Goal: Task Accomplishment & Management: Use online tool/utility

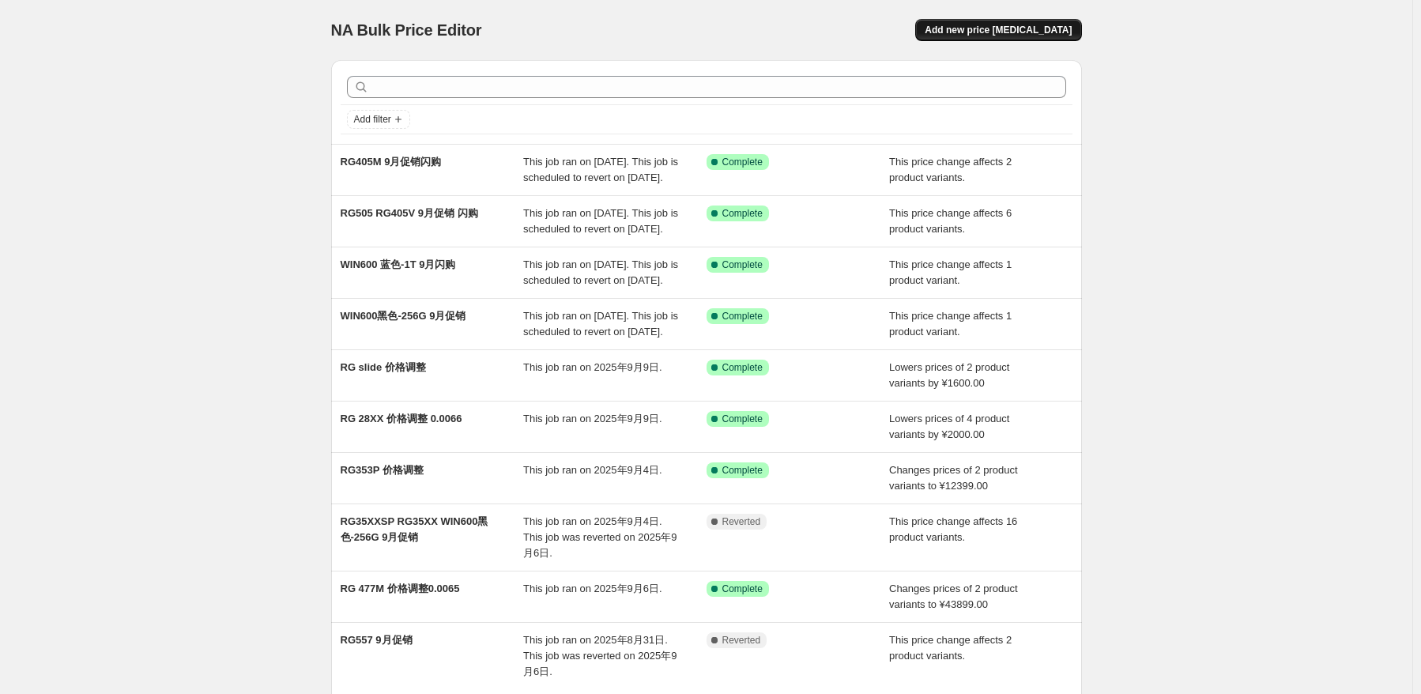
click at [1063, 27] on span "Add new price [MEDICAL_DATA]" at bounding box center [997, 30] width 147 height 13
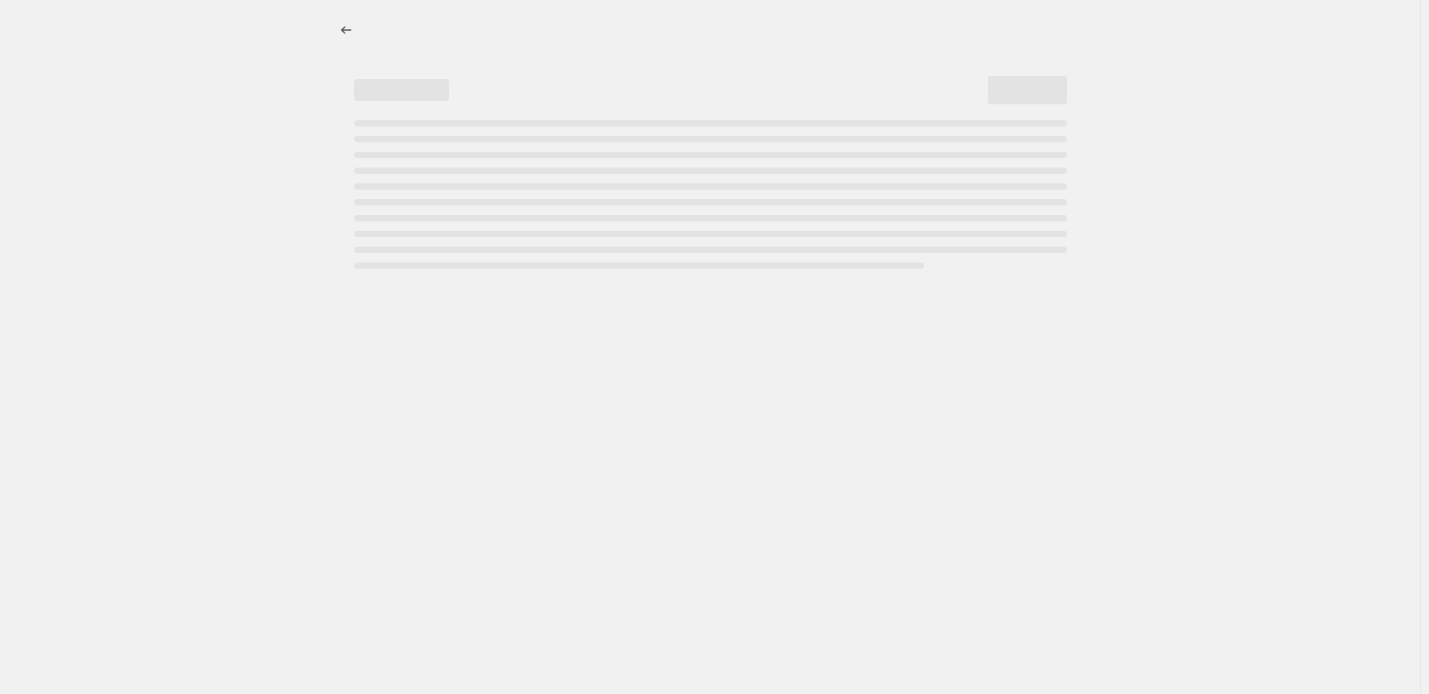
select select "percentage"
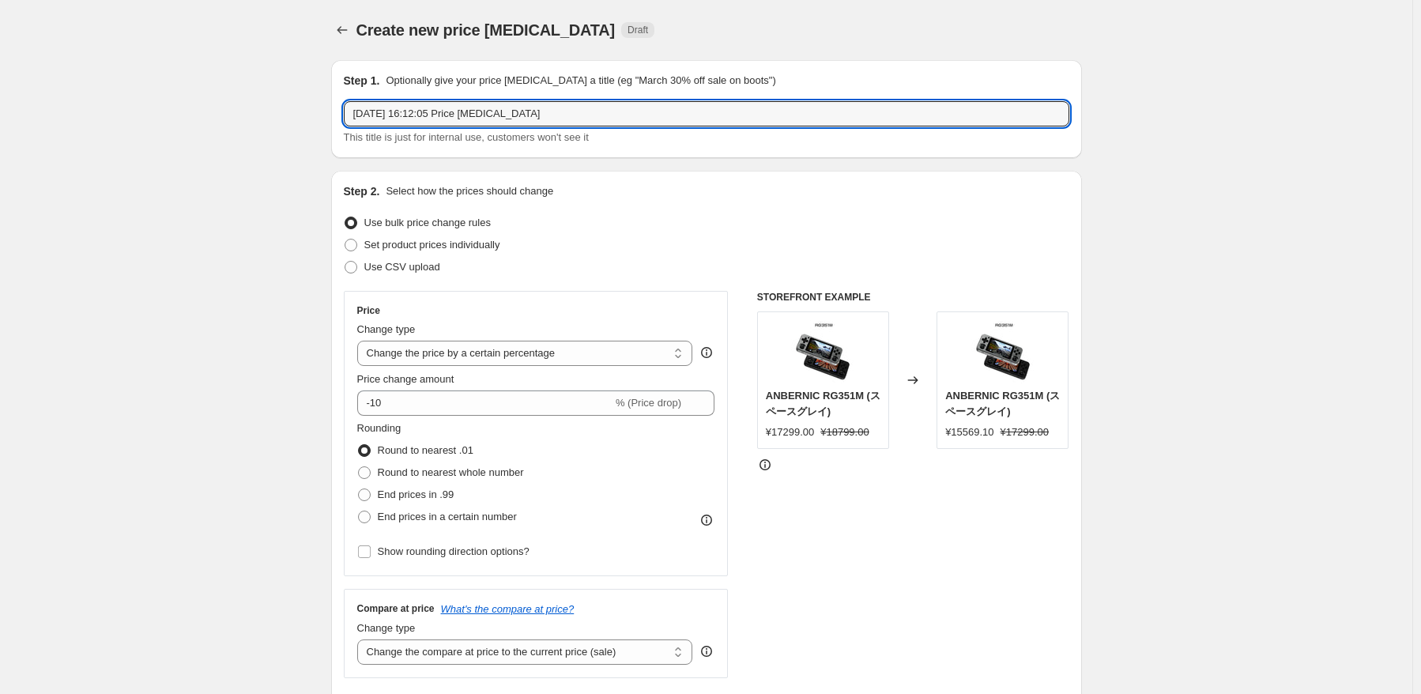
drag, startPoint x: 549, startPoint y: 120, endPoint x: 253, endPoint y: 119, distance: 296.3
type input "RG 476H 首发3天优惠2300日元"
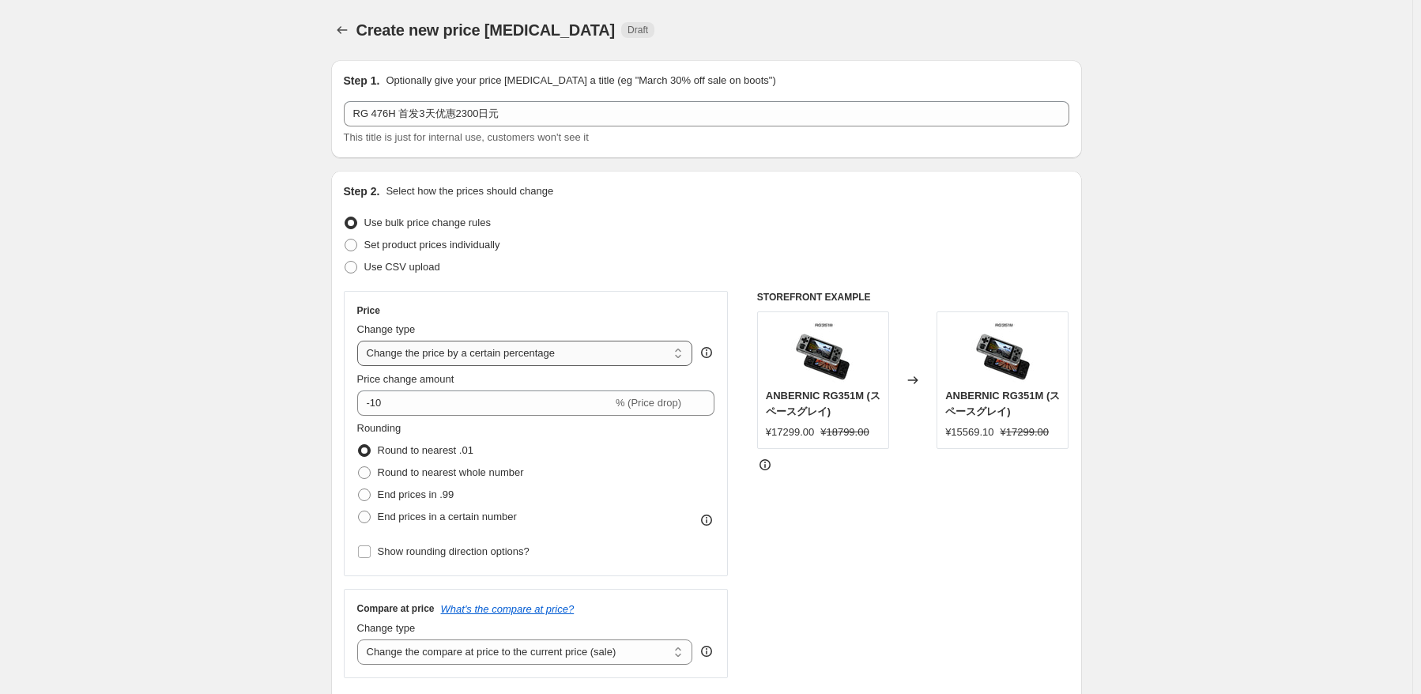
click at [587, 348] on select "Change the price to a certain amount Change the price by a certain amount Chang…" at bounding box center [525, 353] width 336 height 25
select select "by"
click at [360, 341] on select "Change the price to a certain amount Change the price by a certain amount Chang…" at bounding box center [525, 353] width 336 height 25
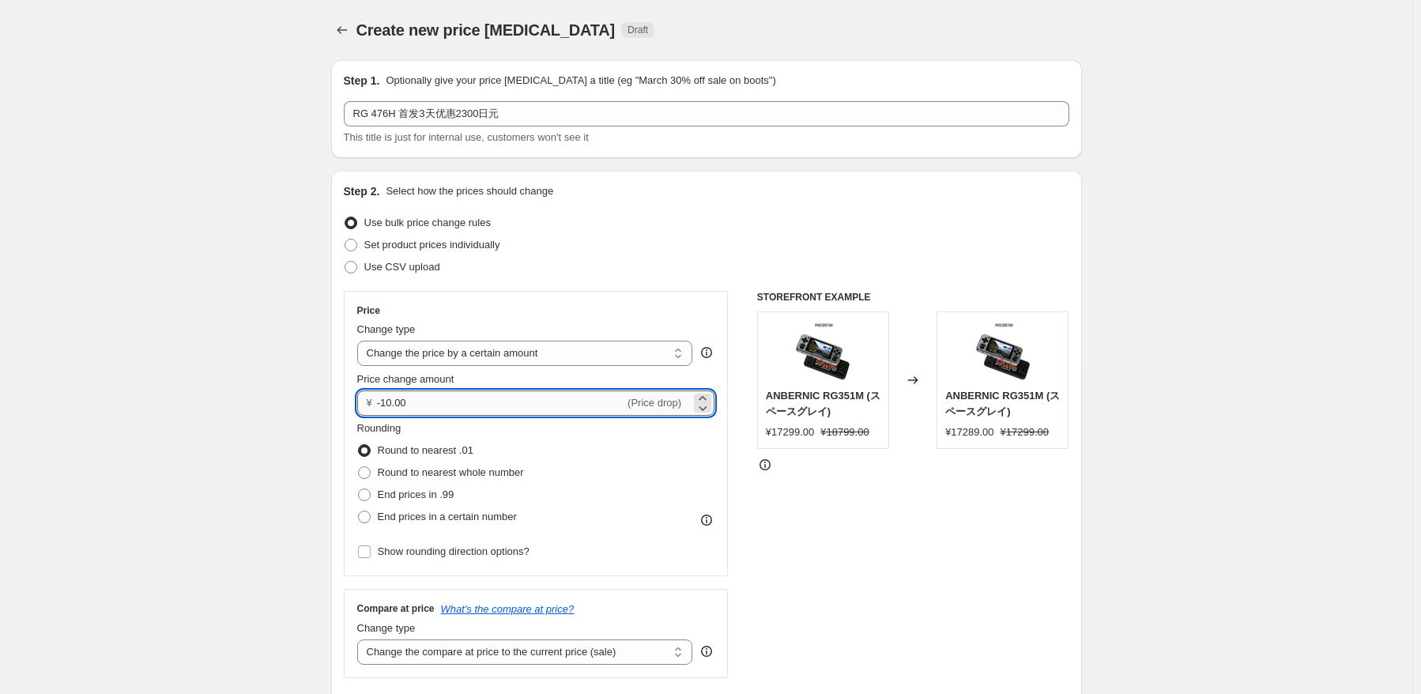
click at [540, 410] on input "-10.00" at bounding box center [500, 402] width 247 height 25
type input "-1"
type input "-2300.00"
drag, startPoint x: 654, startPoint y: 452, endPoint x: 555, endPoint y: 495, distance: 108.6
click at [638, 467] on div "Rounding Round to nearest .01 Round to nearest whole number End prices in .99 E…" at bounding box center [536, 473] width 358 height 107
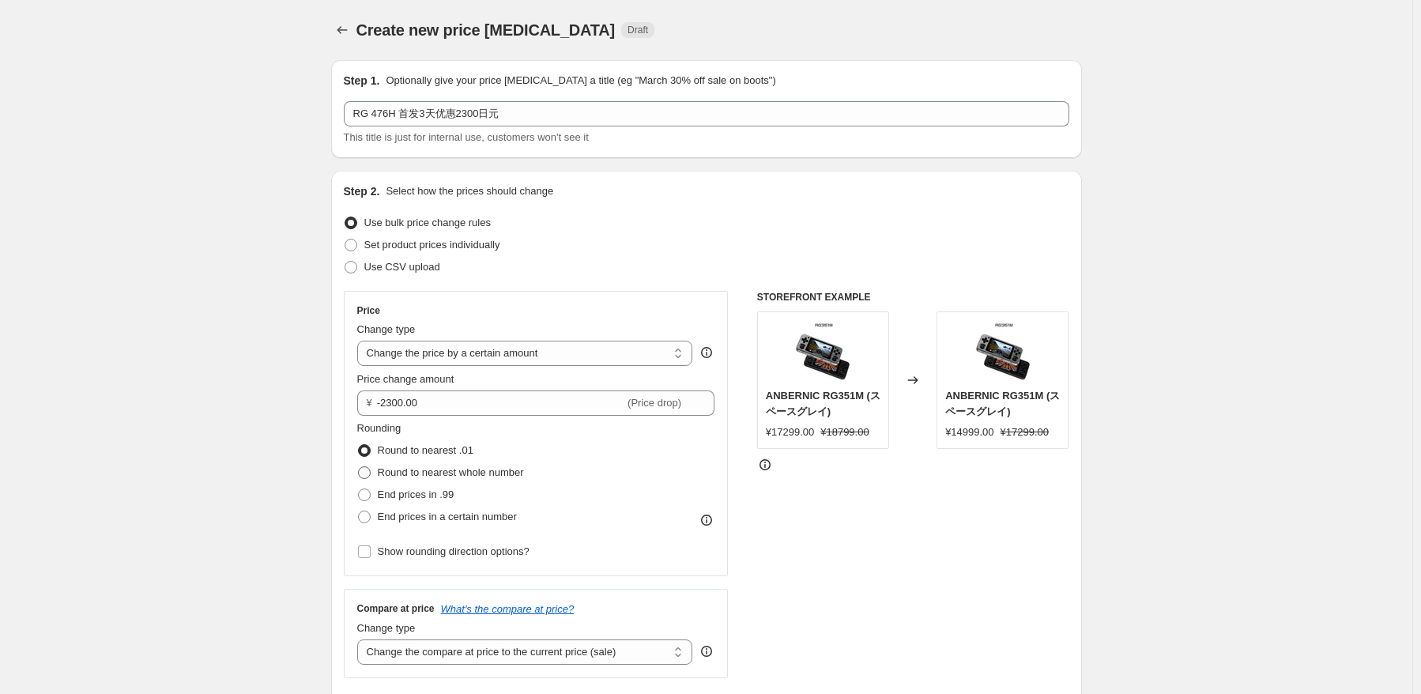
click at [504, 477] on span "Round to nearest whole number" at bounding box center [451, 472] width 146 height 12
click at [359, 467] on input "Round to nearest whole number" at bounding box center [358, 466] width 1 height 1
radio input "true"
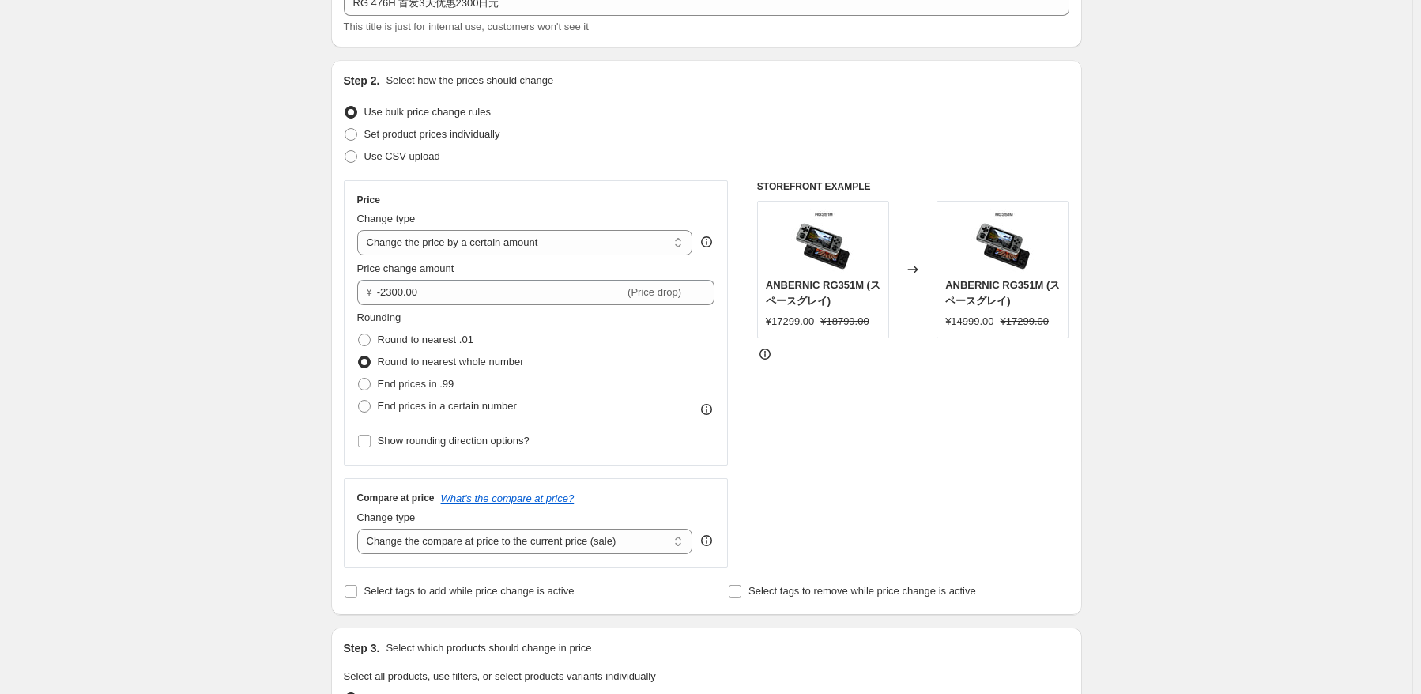
scroll to position [237, 0]
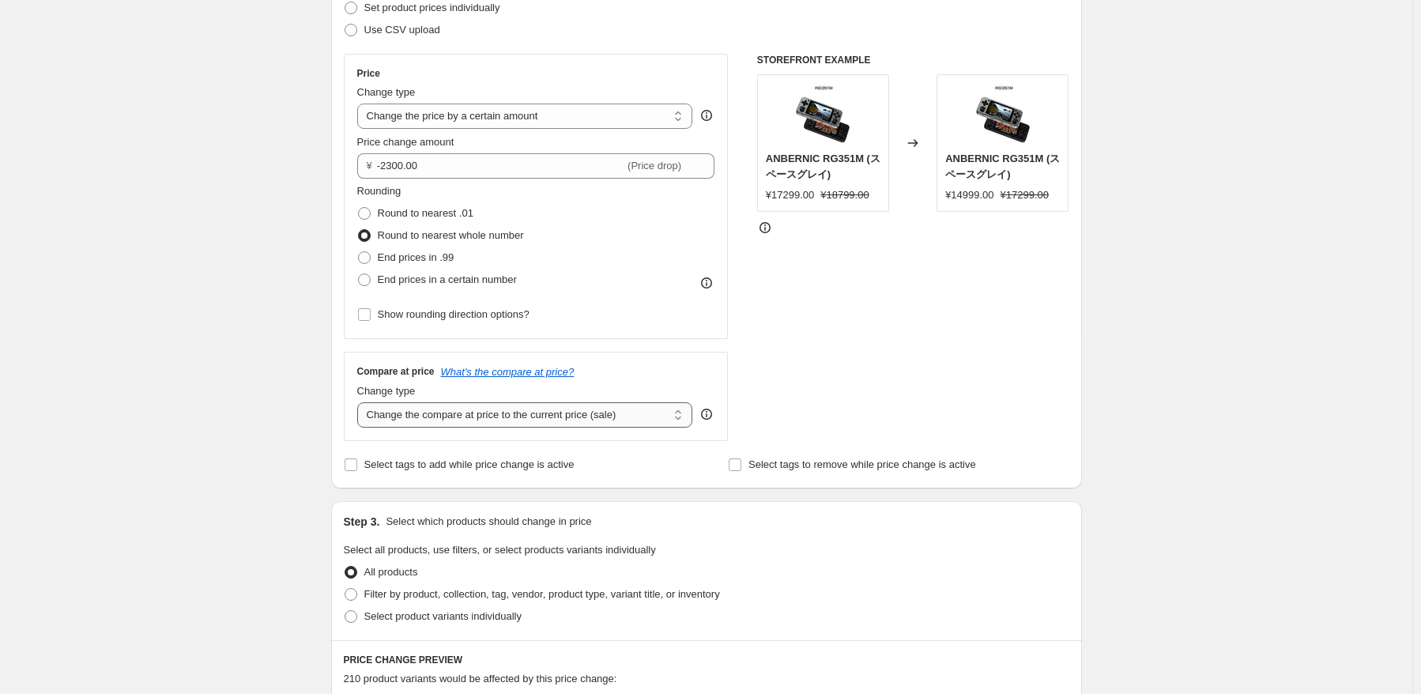
click at [565, 412] on select "Change the compare at price to the current price (sale) Change the compare at p…" at bounding box center [525, 414] width 336 height 25
click at [942, 511] on div "Step 3. Select which products should change in price Select all products, use f…" at bounding box center [706, 570] width 751 height 139
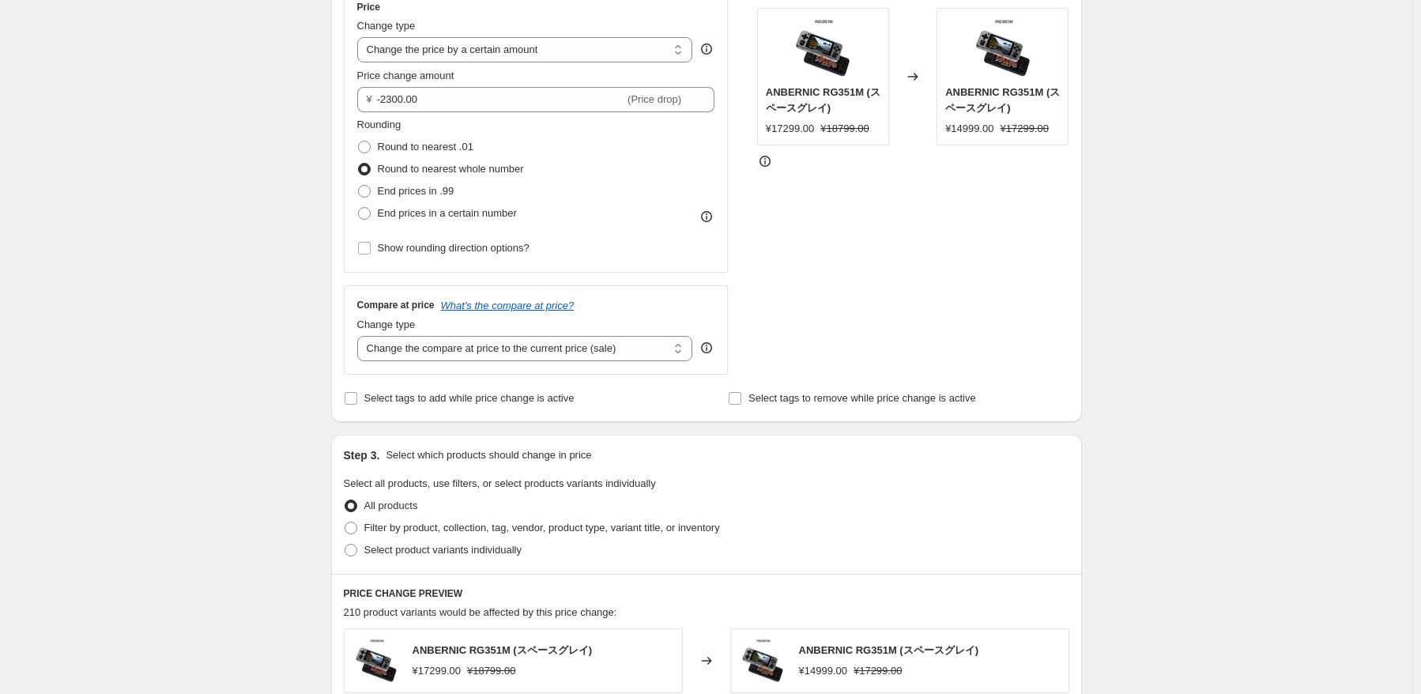
scroll to position [395, 0]
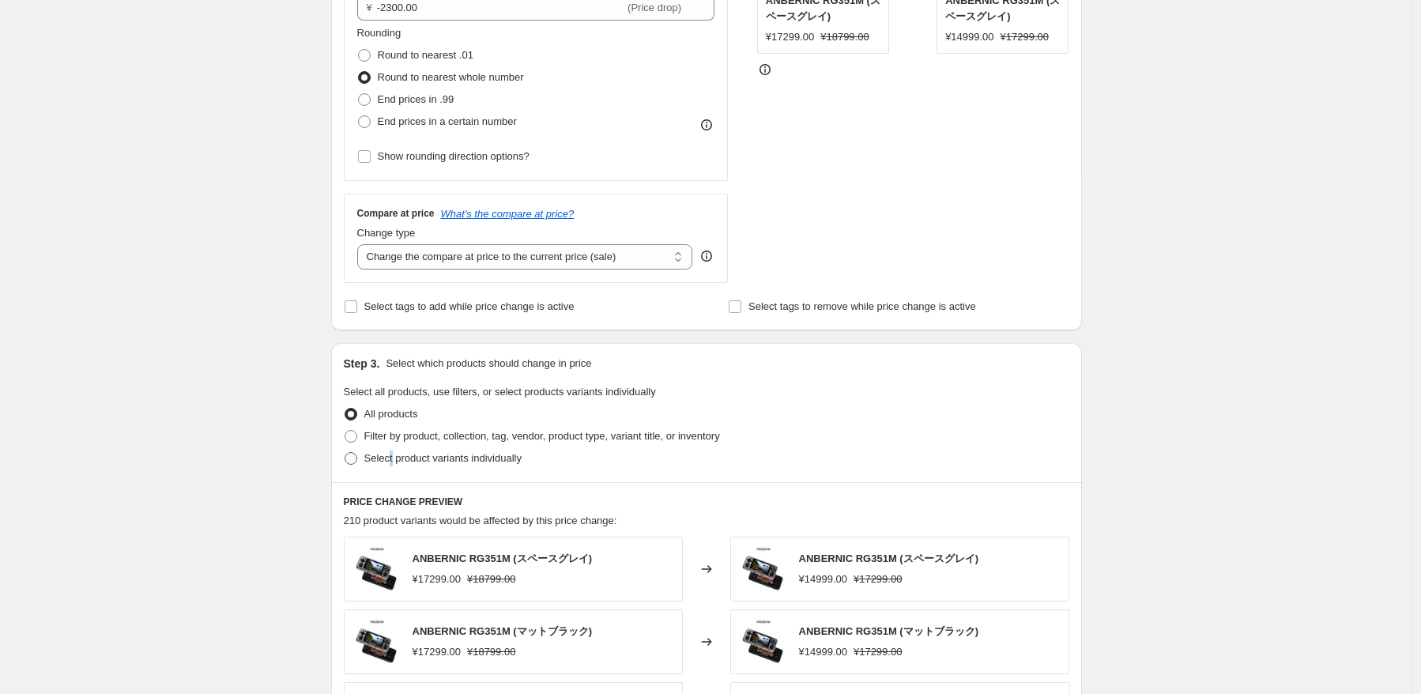
click at [393, 454] on span "Select product variants individually" at bounding box center [442, 458] width 157 height 12
click at [365, 463] on label "Select product variants individually" at bounding box center [433, 458] width 178 height 22
click at [345, 453] on input "Select product variants individually" at bounding box center [344, 452] width 1 height 1
radio input "true"
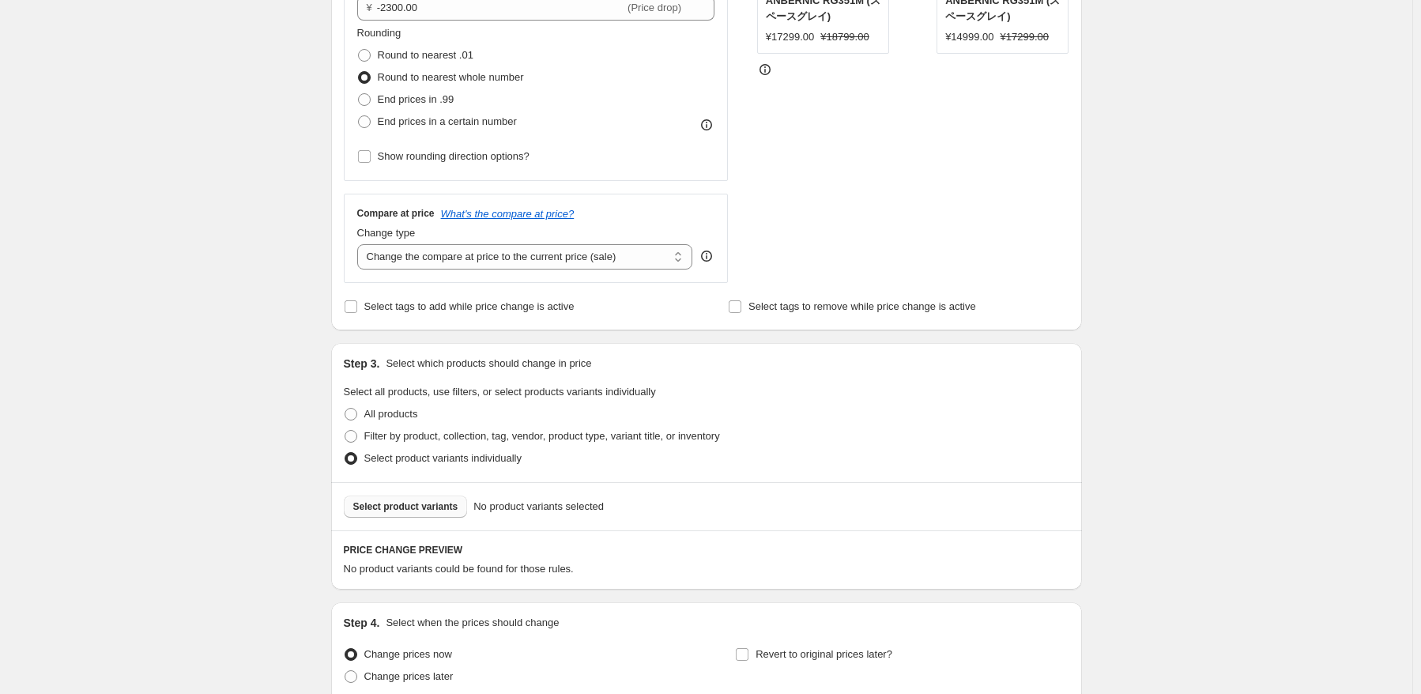
click at [404, 514] on button "Select product variants" at bounding box center [406, 506] width 124 height 22
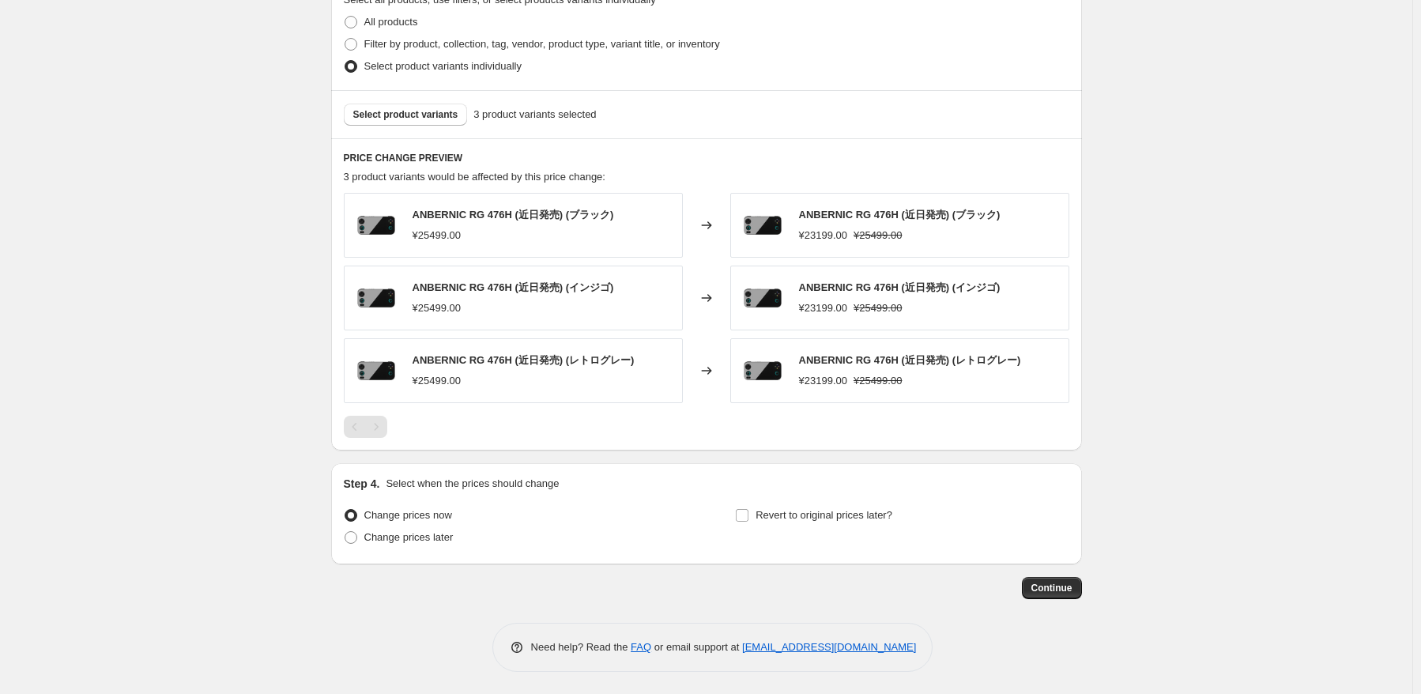
scroll to position [787, 0]
click at [392, 547] on div "Change prices now Change prices later" at bounding box center [510, 527] width 333 height 47
click at [822, 521] on span "Revert to original prices later?" at bounding box center [823, 515] width 137 height 16
click at [748, 521] on input "Revert to original prices later?" at bounding box center [742, 515] width 13 height 13
checkbox input "true"
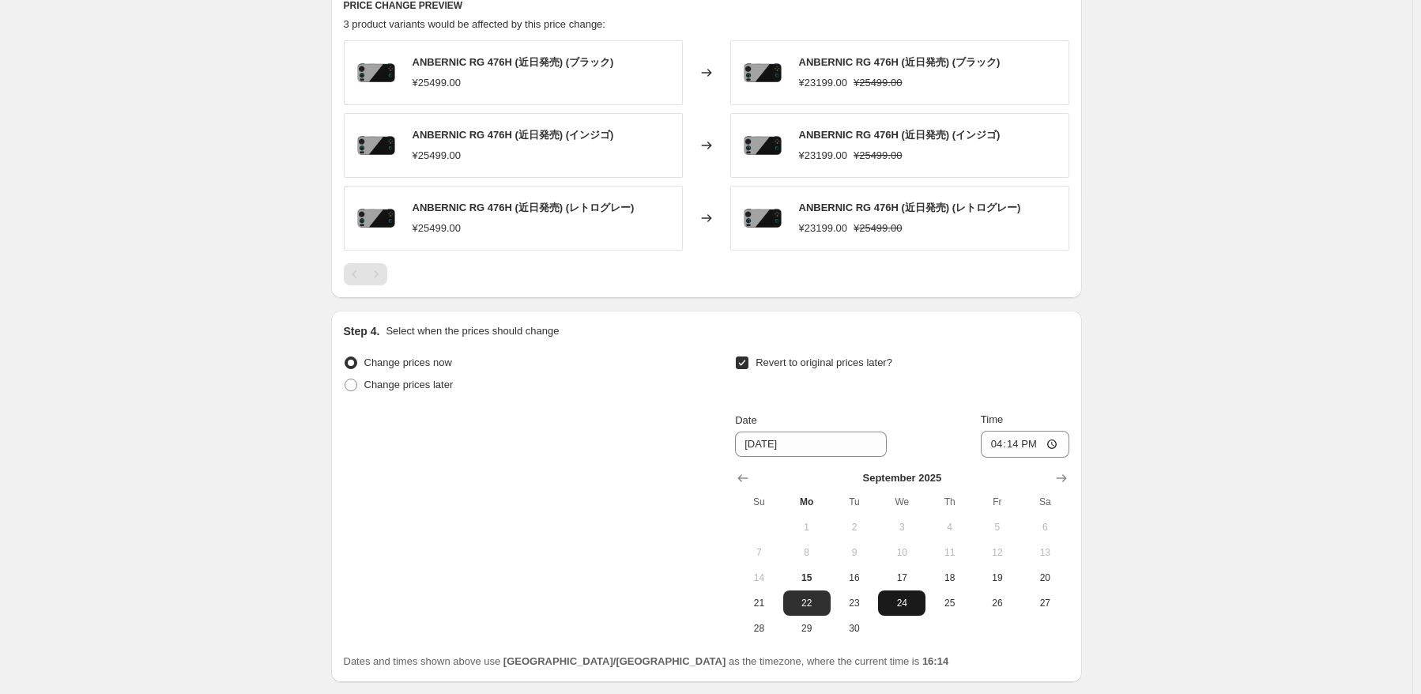
scroll to position [945, 0]
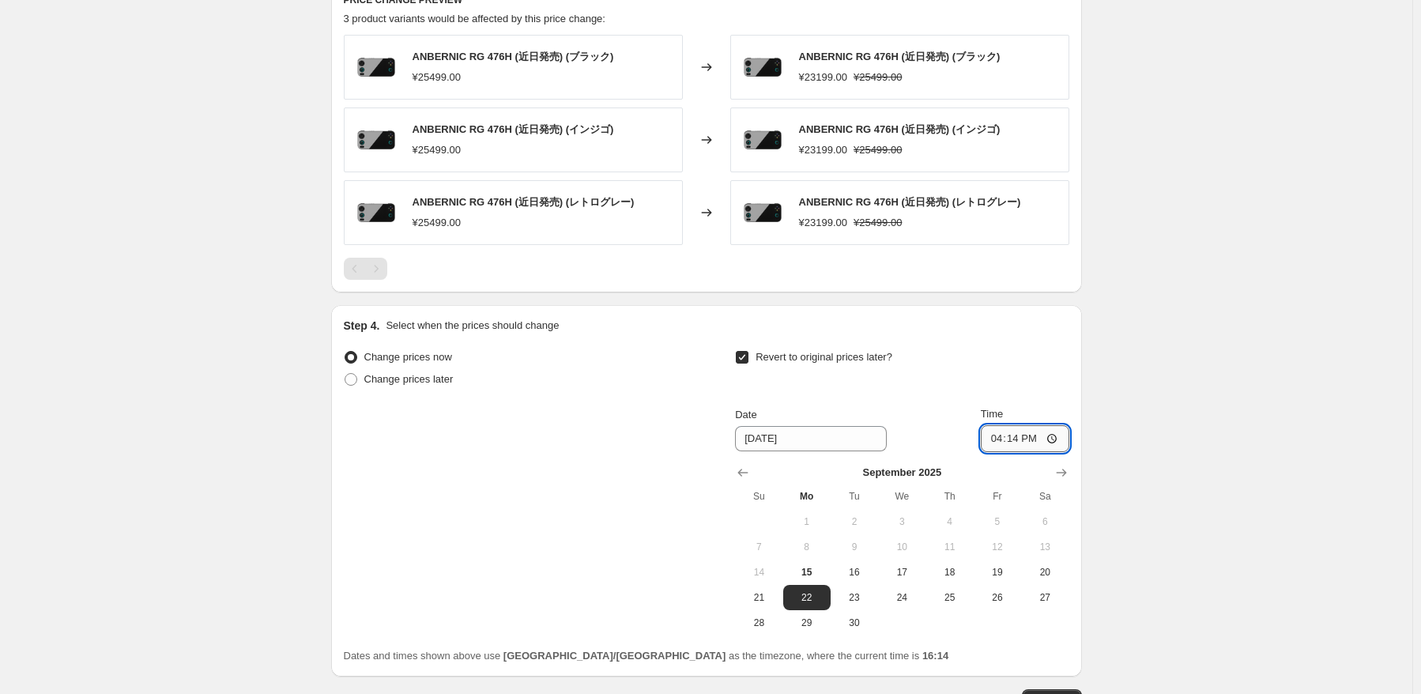
click at [1016, 435] on input "16:14" at bounding box center [1025, 438] width 88 height 27
type input "18:00"
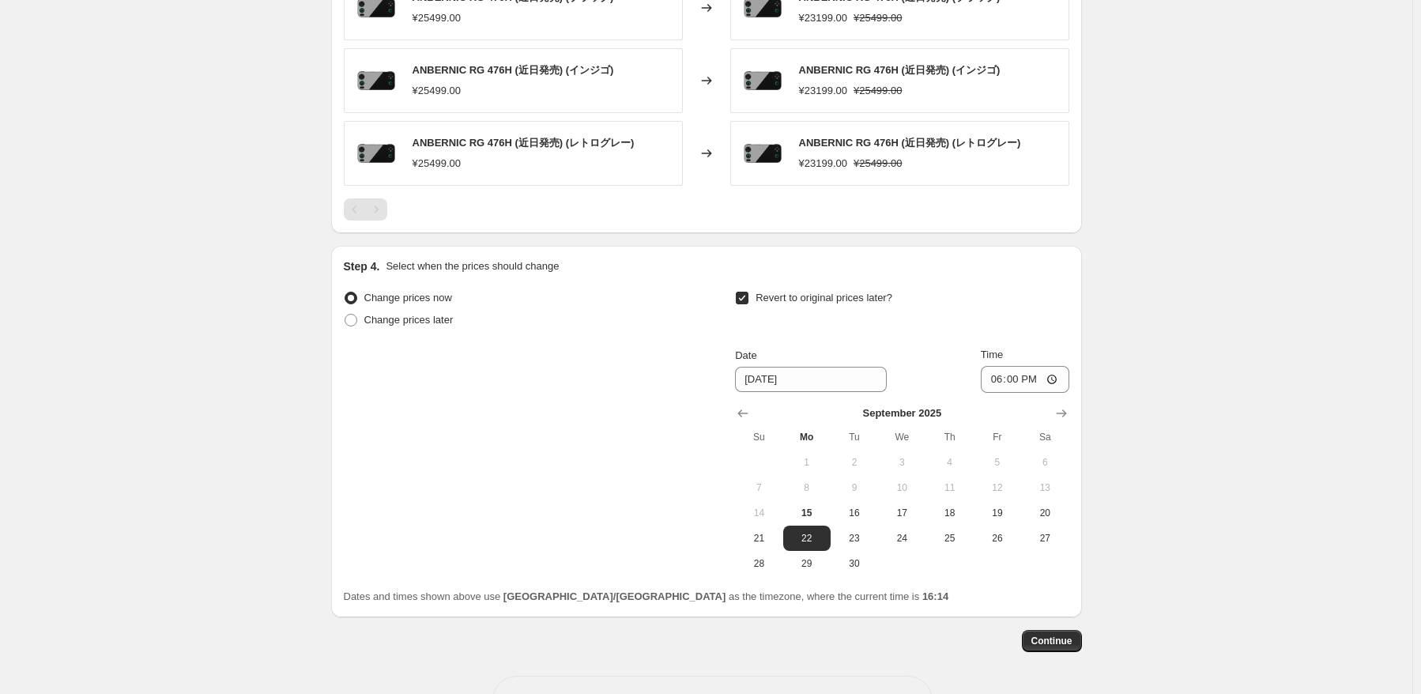
scroll to position [1057, 0]
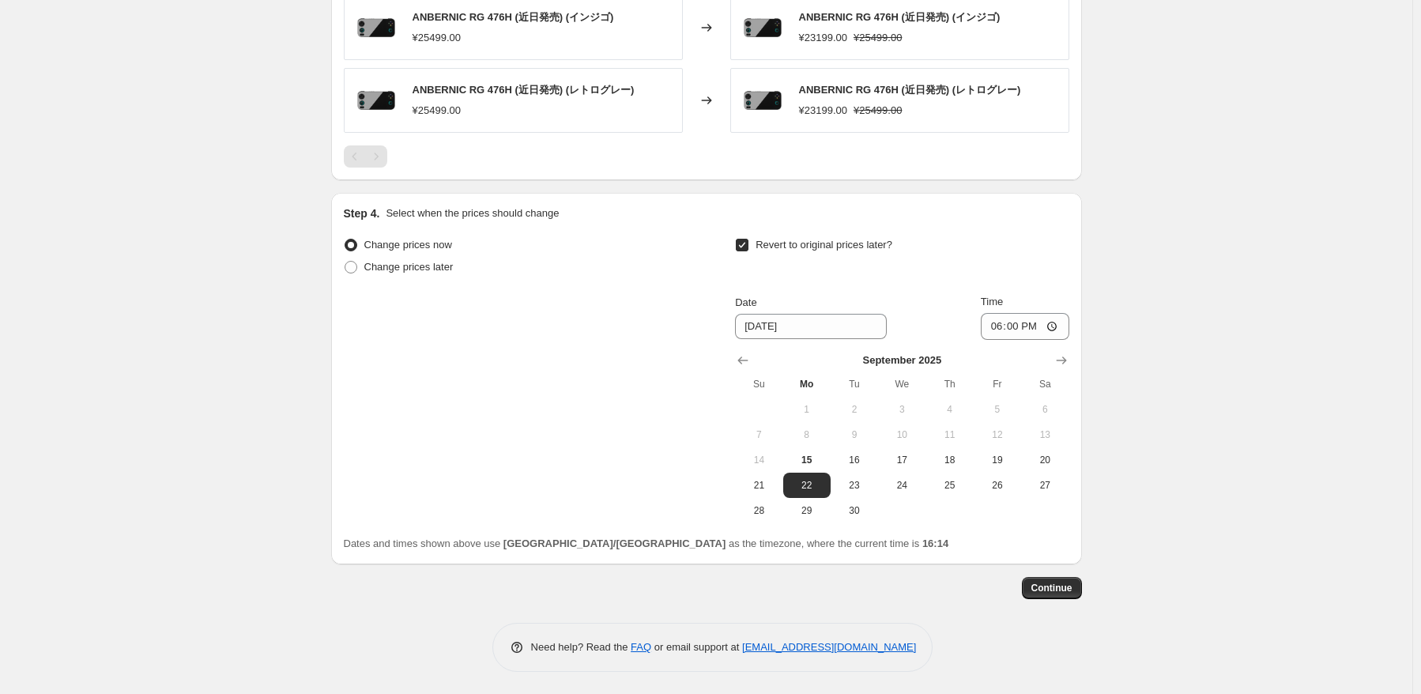
click at [1068, 589] on span "Continue" at bounding box center [1051, 588] width 41 height 13
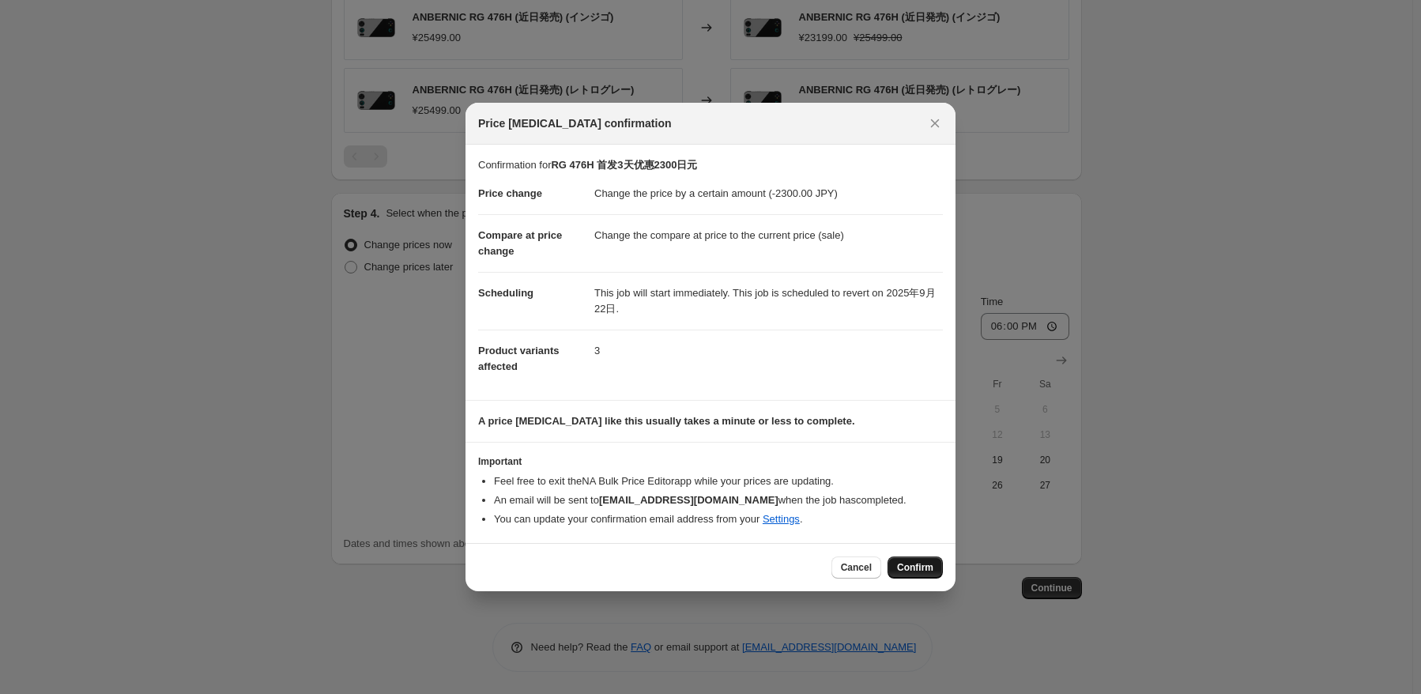
click at [913, 568] on span "Confirm" at bounding box center [915, 567] width 36 height 13
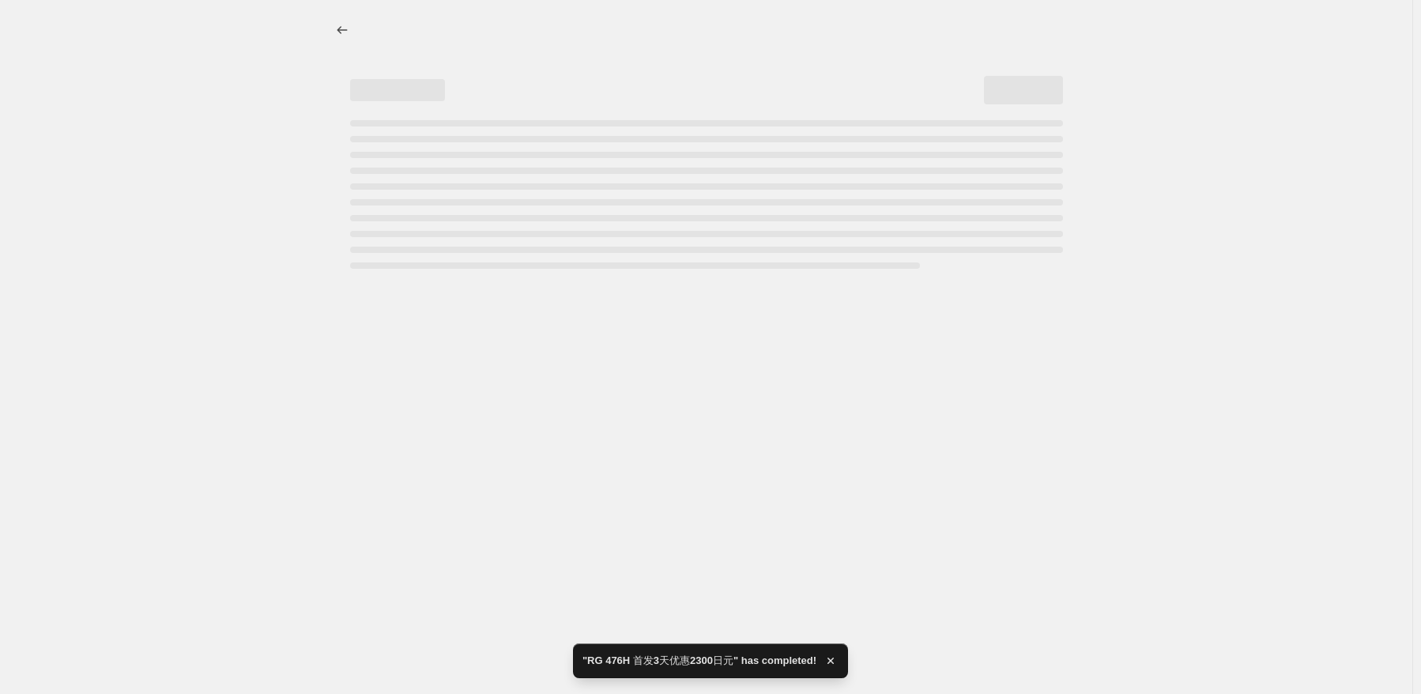
select select "by"
